Goal: Task Accomplishment & Management: Manage account settings

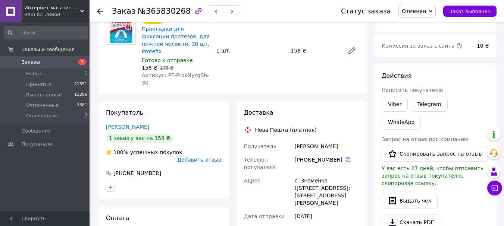
scroll to position [75, 0]
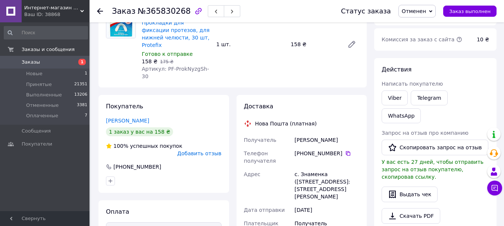
drag, startPoint x: 337, startPoint y: 138, endPoint x: 304, endPoint y: 138, distance: 32.4
click at [304, 150] on div "+380 97 170 78 13" at bounding box center [327, 153] width 65 height 7
copy div "0 97 170 78 13"
click at [370, 76] on div "Итого 1 товар 158 ₴ Доставка Необходимо уточнить Всего к оплате 158 ₴ Комиссия …" at bounding box center [435, 203] width 130 height 497
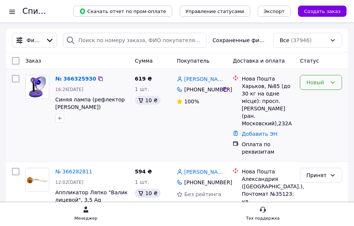
click at [329, 82] on icon at bounding box center [332, 82] width 6 height 6
click at [326, 97] on li "Принят" at bounding box center [319, 100] width 41 height 13
